Goal: Find specific page/section: Find specific page/section

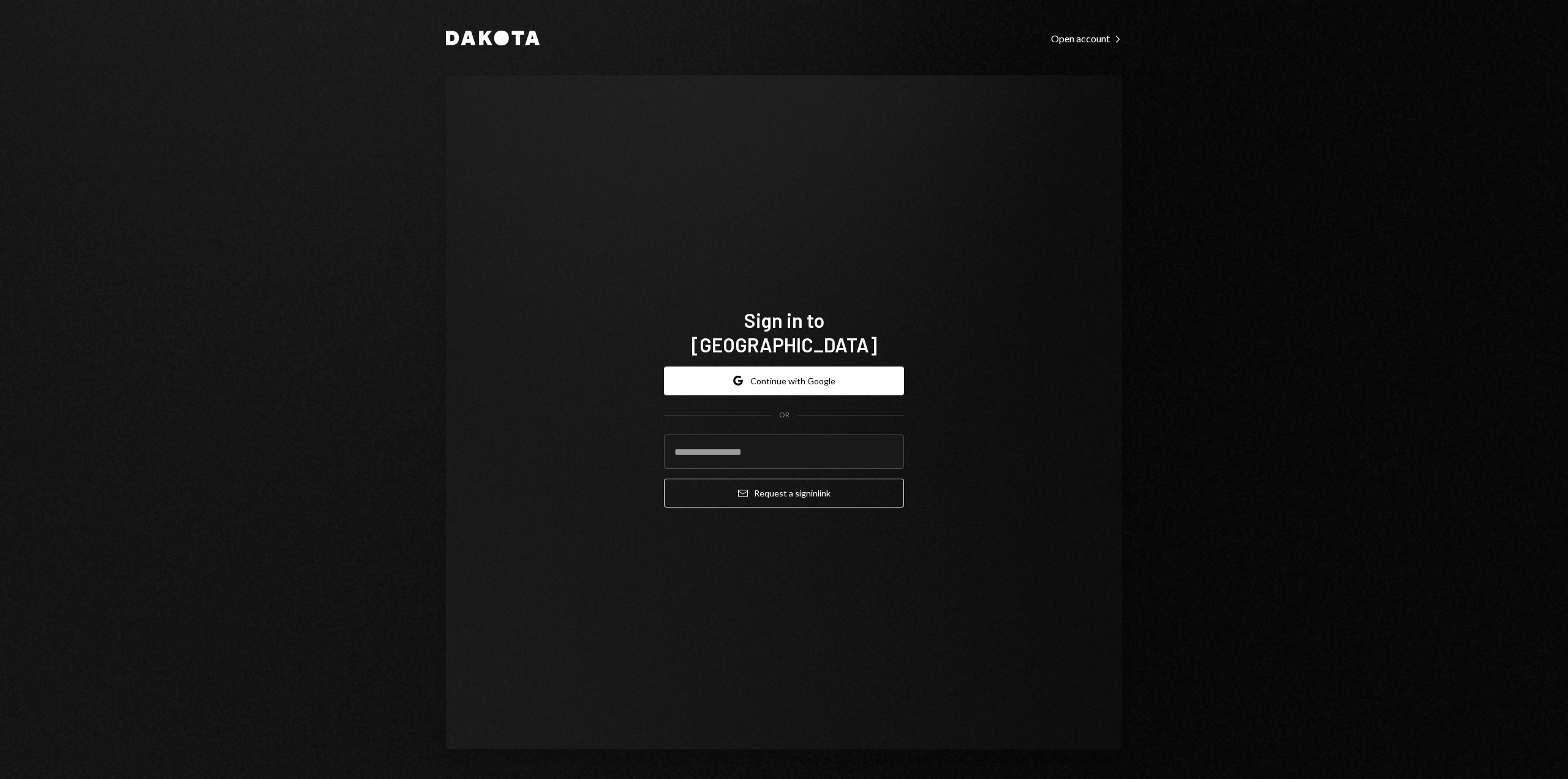
type input "**********"
click at [791, 479] on button "Email Request a sign in link" at bounding box center [784, 492] width 240 height 28
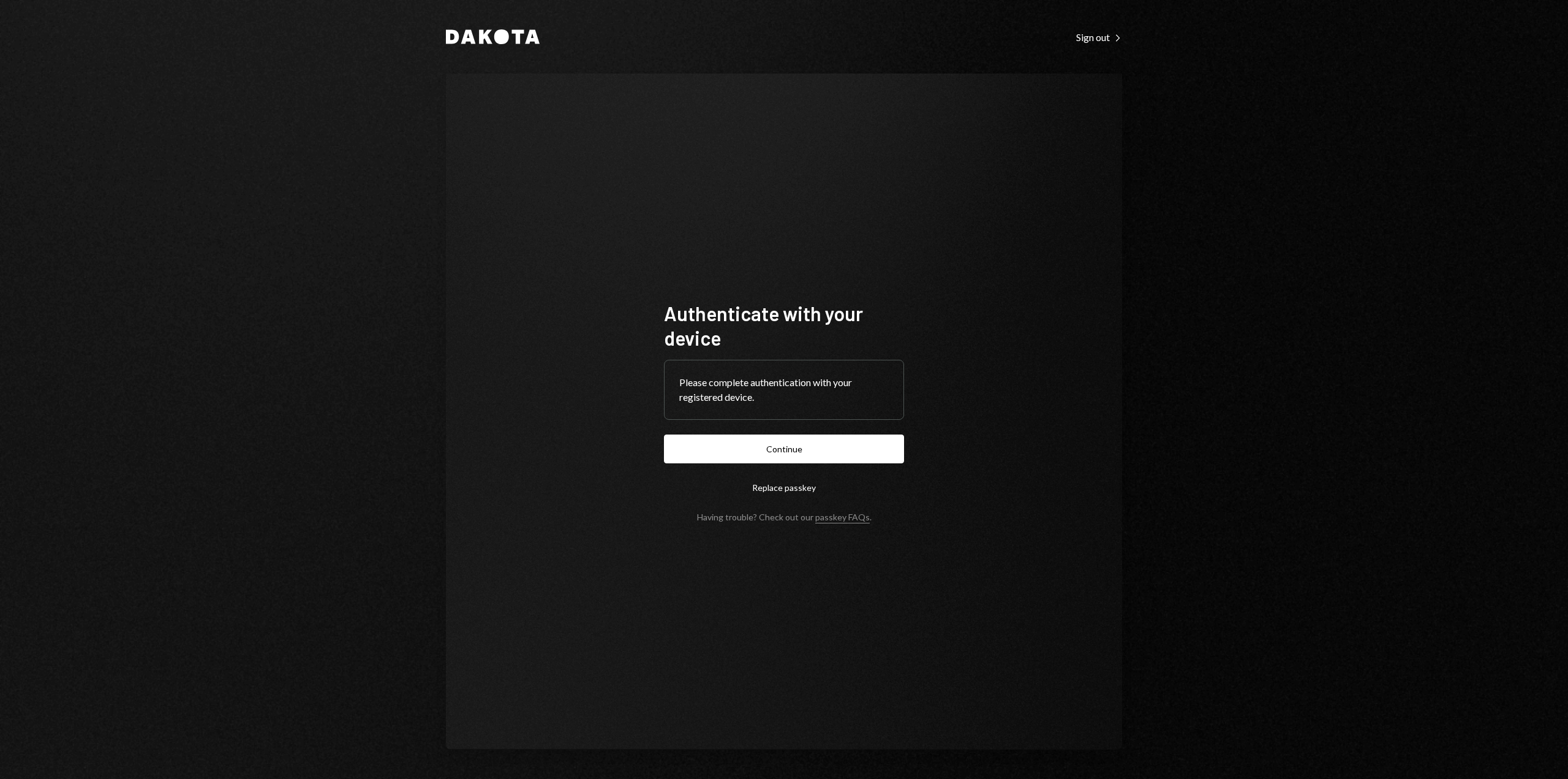
click at [887, 466] on form "Authenticate with your device Please complete authentication with your register…" at bounding box center [784, 411] width 240 height 221
click at [876, 446] on button "Continue" at bounding box center [784, 448] width 240 height 28
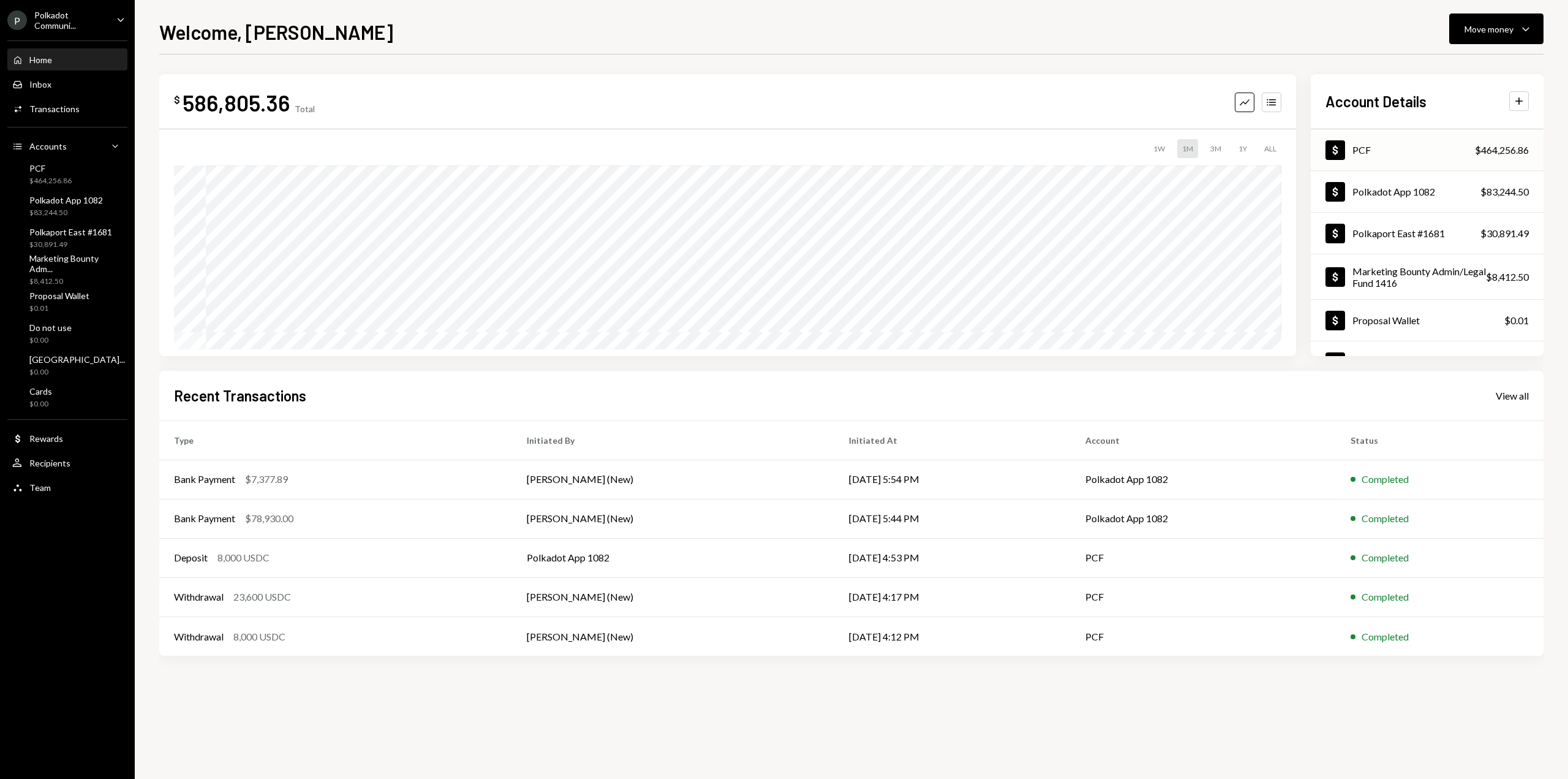
click at [1360, 154] on div "PCF" at bounding box center [1362, 149] width 18 height 12
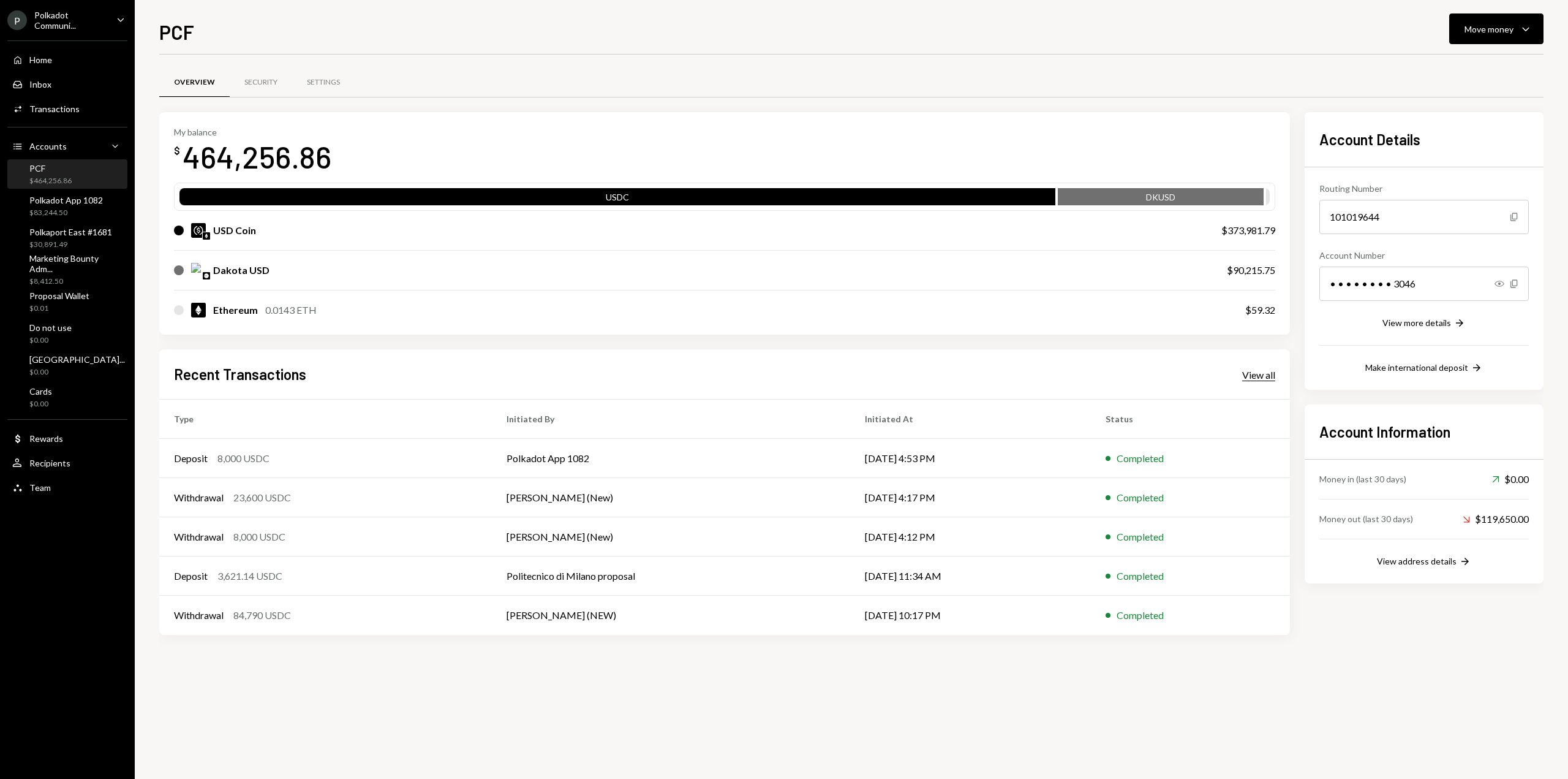
click at [1252, 376] on div "View all" at bounding box center [1258, 375] width 33 height 12
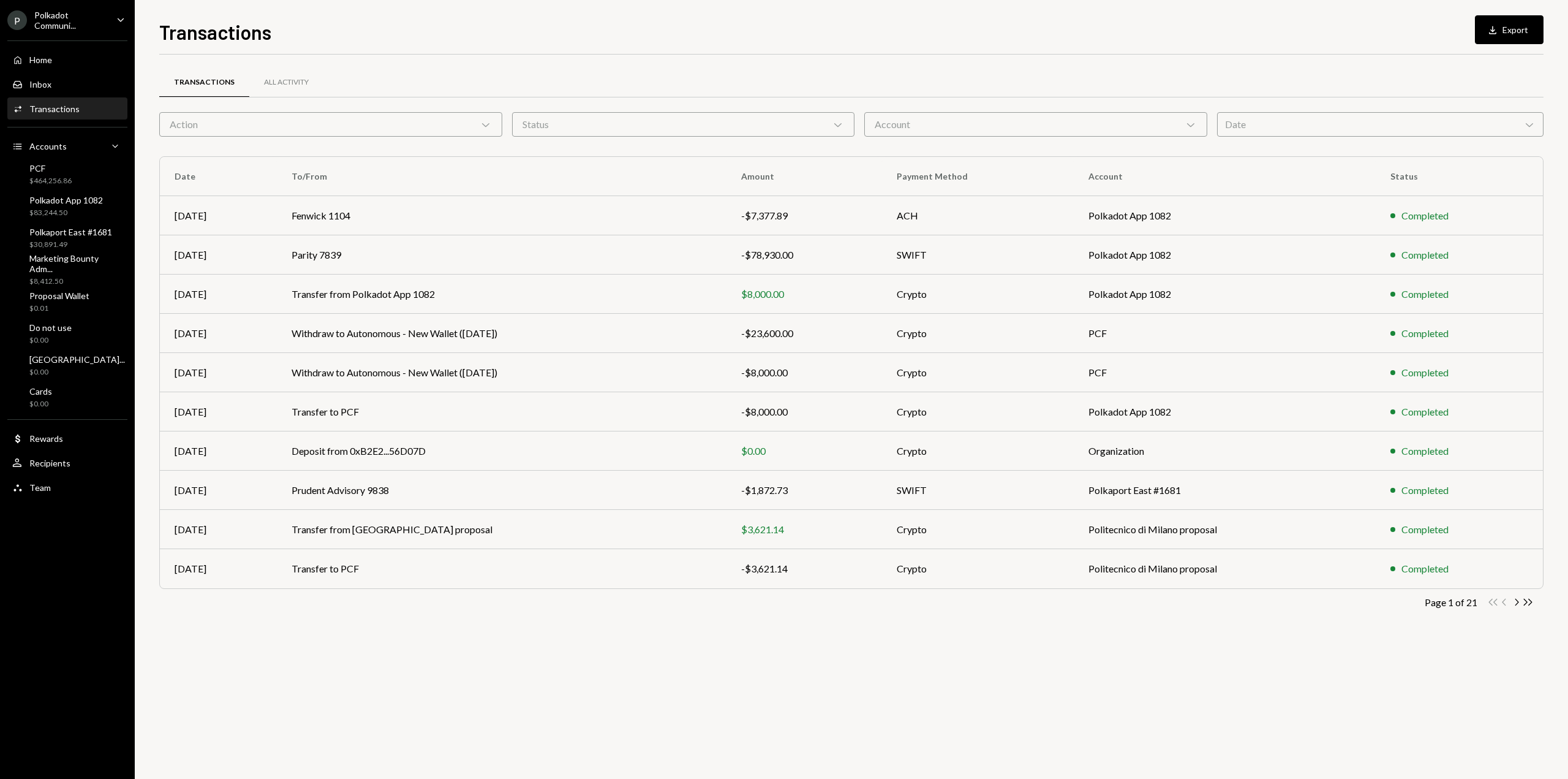
click at [966, 128] on div "Account Chevron Down" at bounding box center [1036, 124] width 343 height 25
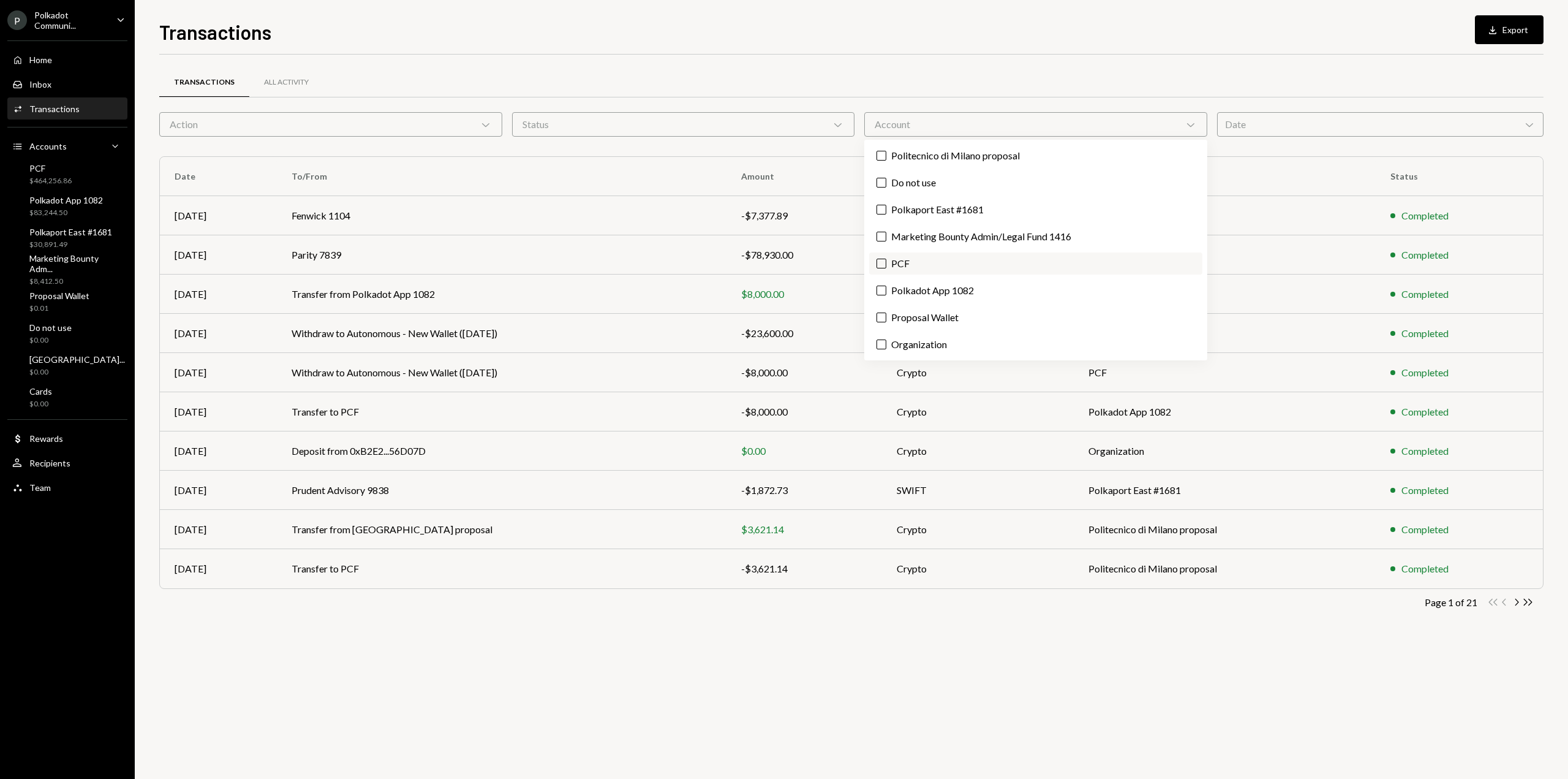
click at [892, 271] on label "PCF" at bounding box center [1036, 264] width 333 height 22
click at [887, 269] on button "PCF" at bounding box center [881, 263] width 10 height 10
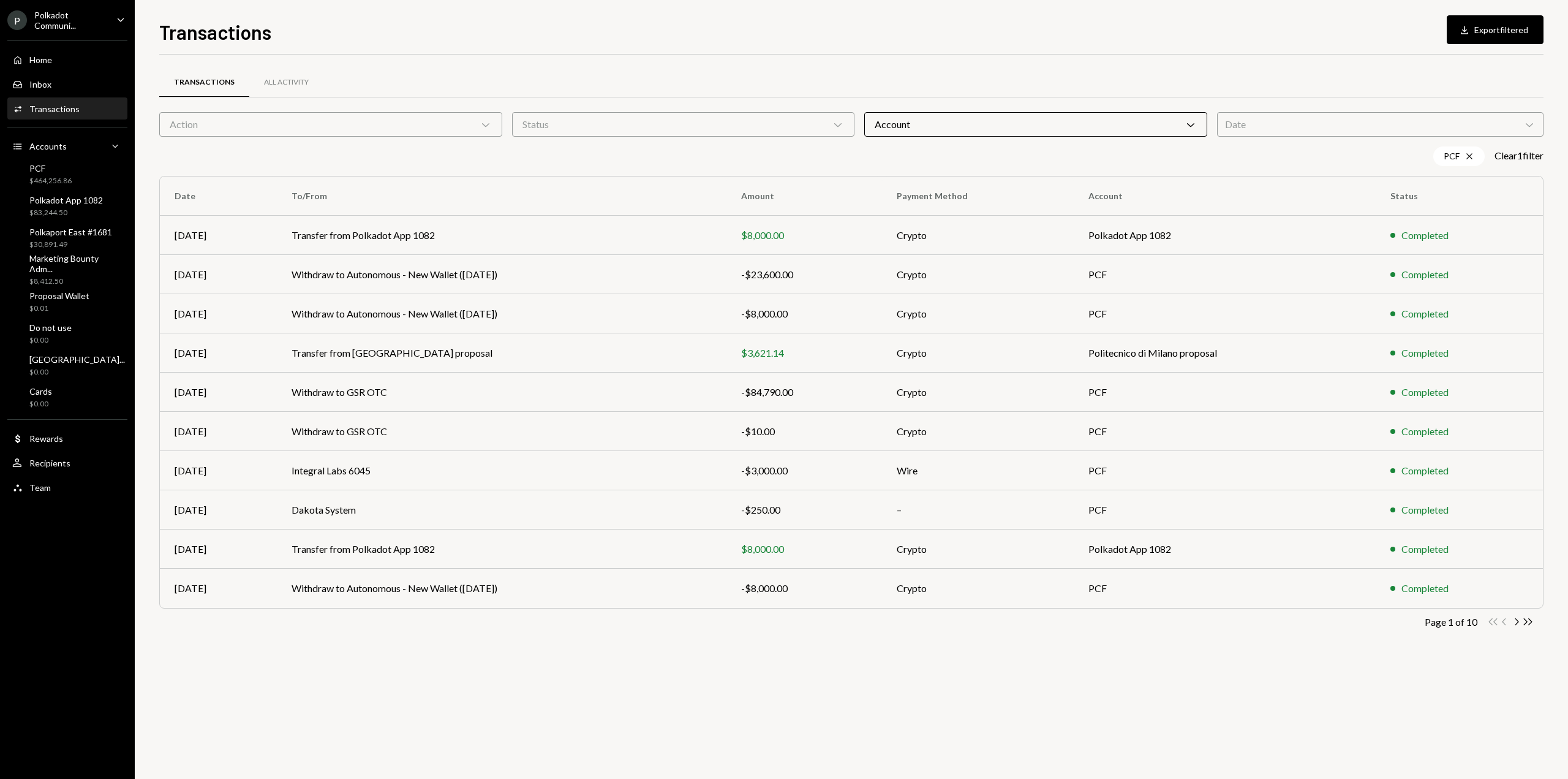
click at [909, 643] on div "Transactions All Activity Action Chevron Down Status Chevron Down Account Chevr…" at bounding box center [851, 367] width 1384 height 586
